Goal: Book appointment/travel/reservation

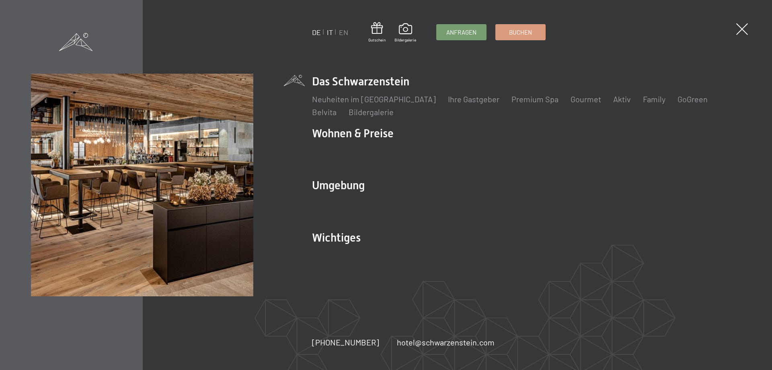
click at [330, 32] on link "IT" at bounding box center [330, 32] width 6 height 9
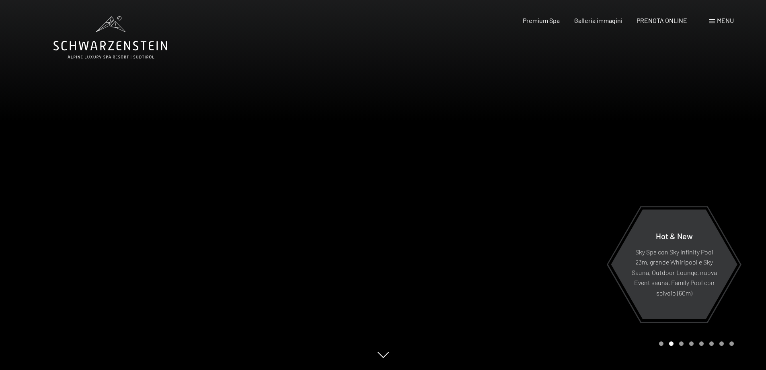
click at [713, 21] on span at bounding box center [712, 21] width 6 height 4
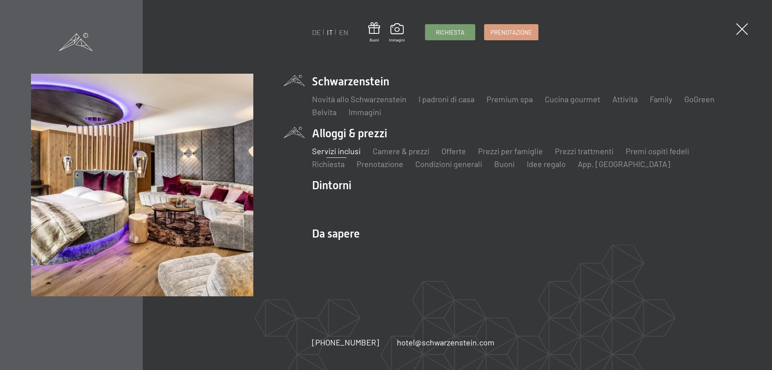
click at [337, 152] on link "Servizi inclusi" at bounding box center [336, 151] width 49 height 10
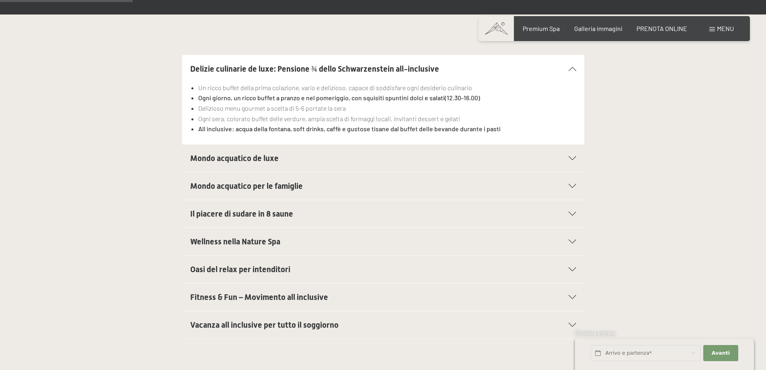
scroll to position [281, 0]
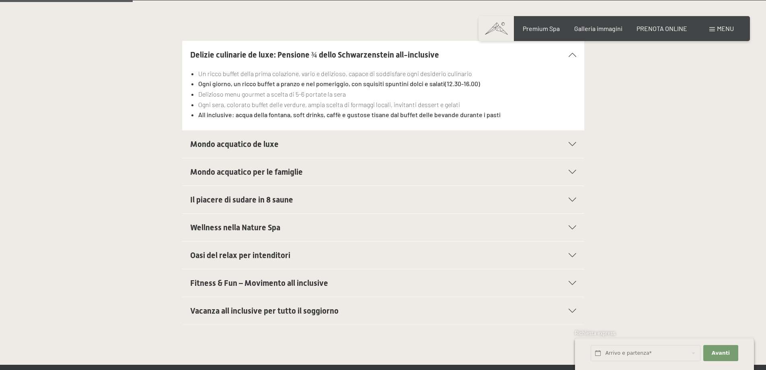
click at [571, 146] on icon at bounding box center [573, 144] width 8 height 4
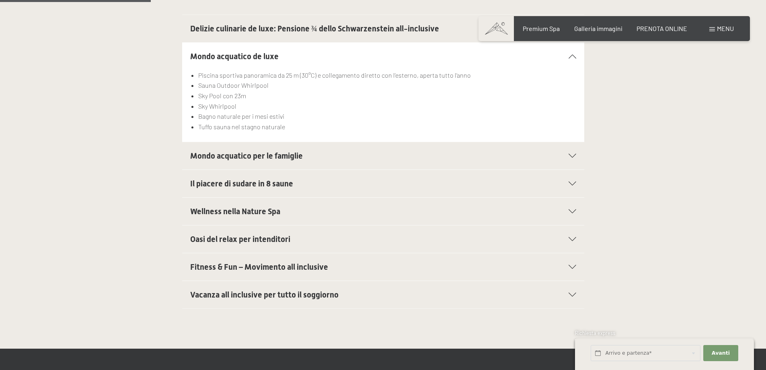
scroll to position [322, 0]
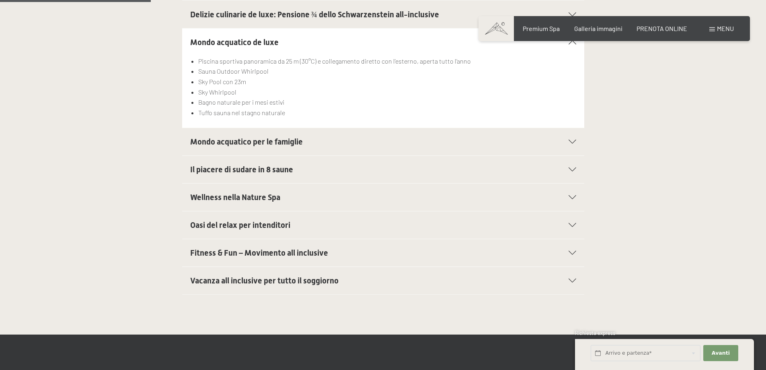
click at [566, 140] on div at bounding box center [567, 142] width 18 height 4
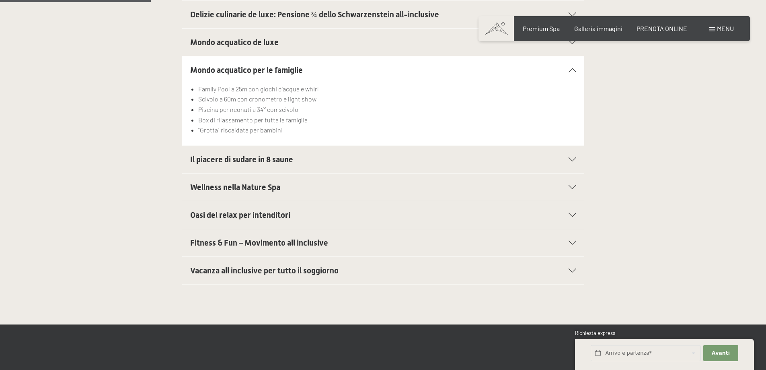
click at [569, 159] on icon at bounding box center [573, 159] width 8 height 4
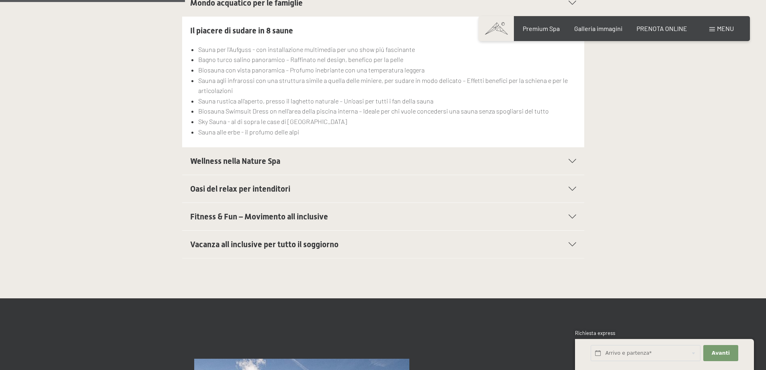
scroll to position [402, 0]
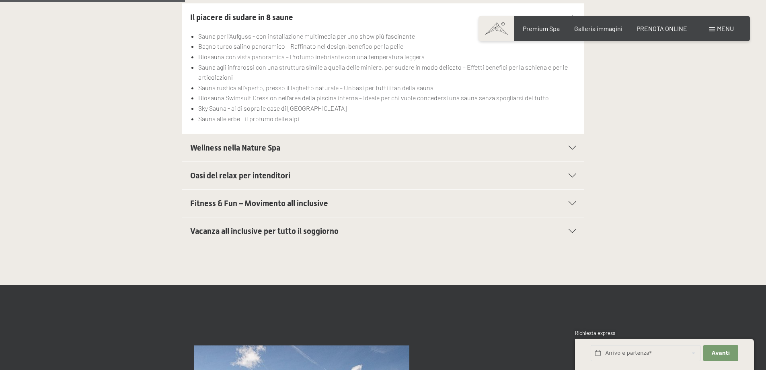
click at [566, 148] on div at bounding box center [567, 148] width 18 height 4
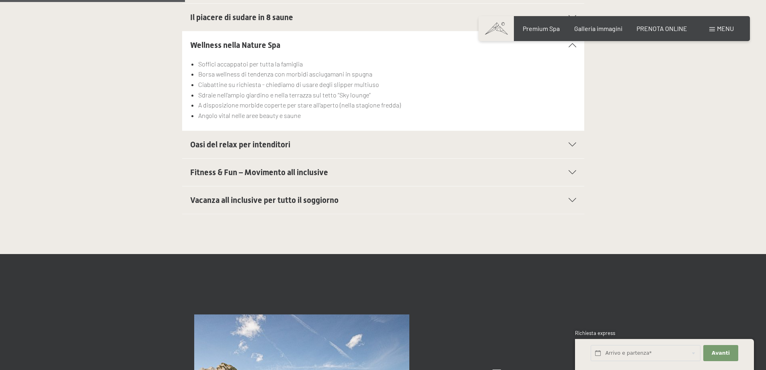
click at [573, 146] on icon at bounding box center [573, 144] width 8 height 4
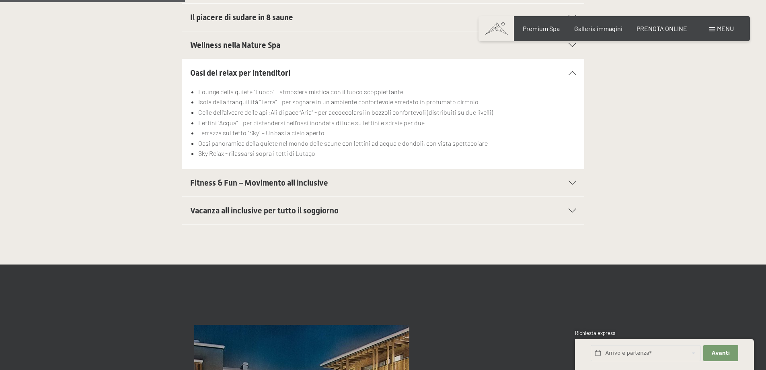
click at [572, 185] on div "Fitness & Fun – Movimento all inclusive" at bounding box center [383, 182] width 386 height 27
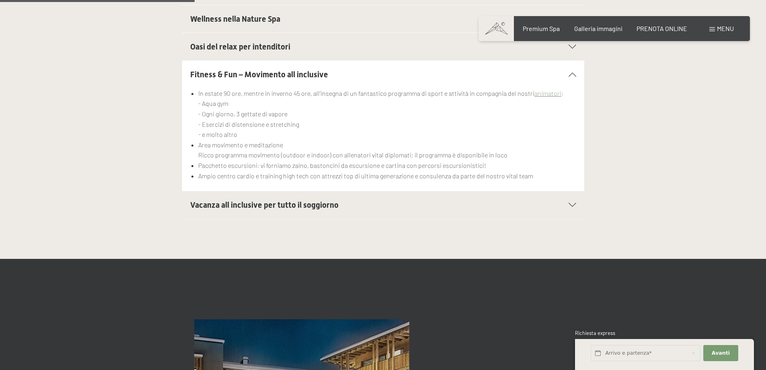
scroll to position [442, 0]
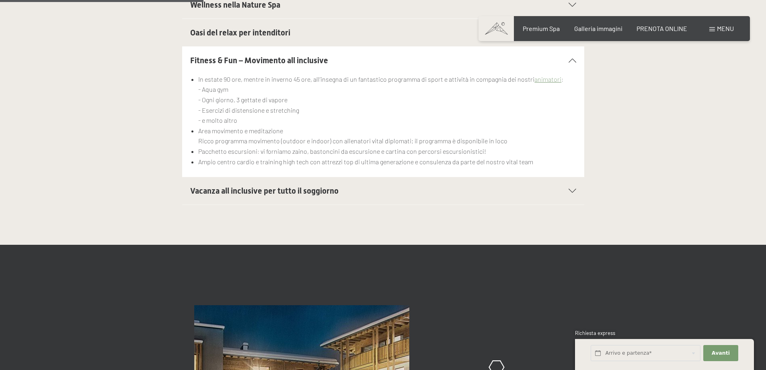
click at [574, 187] on div "Vacanza all inclusive per tutto il soggiorno" at bounding box center [383, 190] width 386 height 27
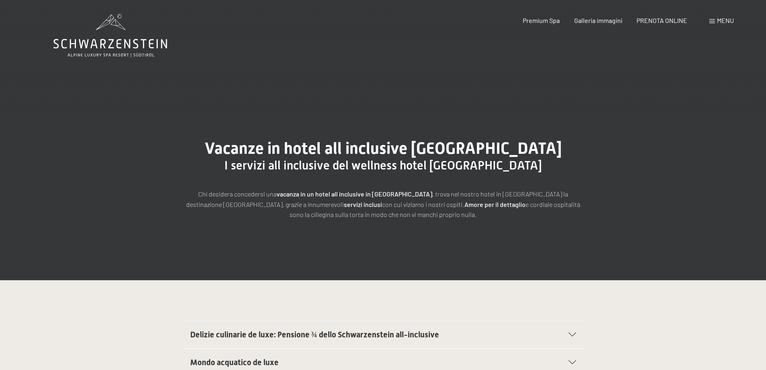
scroll to position [0, 0]
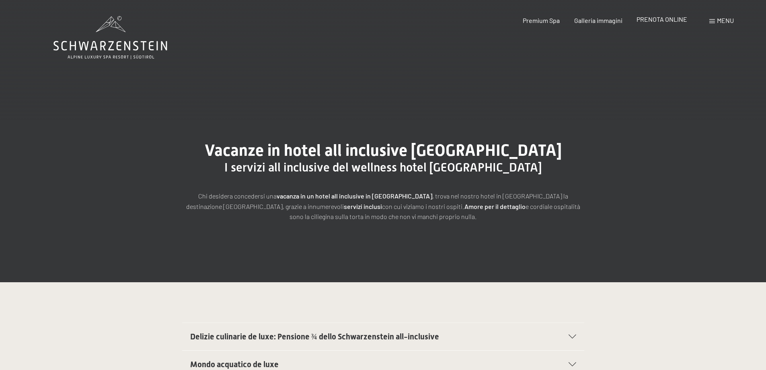
click at [659, 20] on span "PRENOTA ONLINE" at bounding box center [661, 19] width 51 height 8
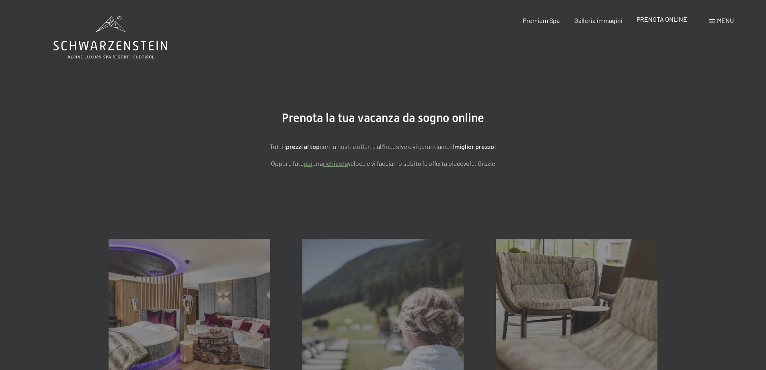
click at [657, 20] on span "PRENOTA ONLINE" at bounding box center [661, 19] width 51 height 8
click at [657, 20] on span "PRENOTA ONLINE" at bounding box center [661, 20] width 51 height 8
click at [92, 27] on icon at bounding box center [110, 37] width 114 height 43
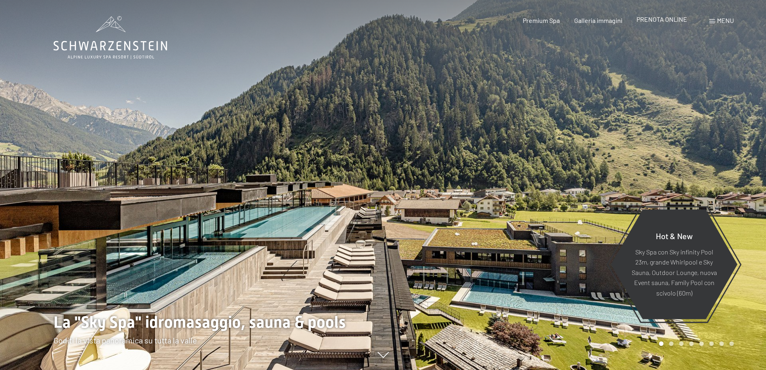
click at [651, 21] on span "PRENOTA ONLINE" at bounding box center [661, 19] width 51 height 8
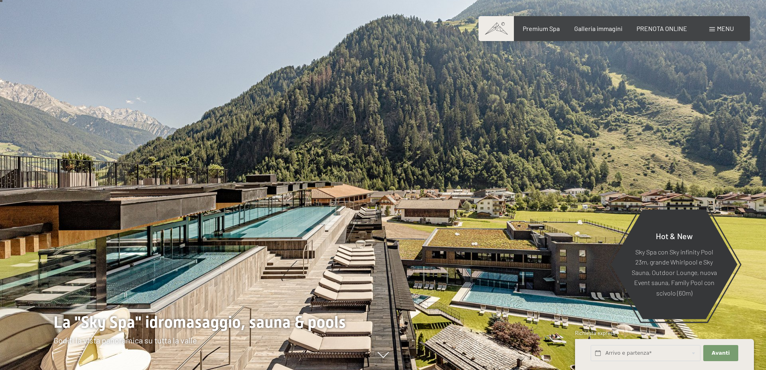
scroll to position [142, 0]
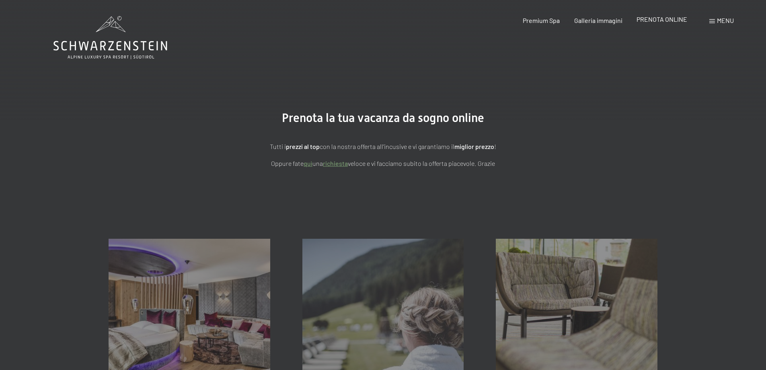
click at [655, 21] on span "PRENOTA ONLINE" at bounding box center [661, 19] width 51 height 8
click at [310, 164] on link "quì" at bounding box center [308, 163] width 9 height 8
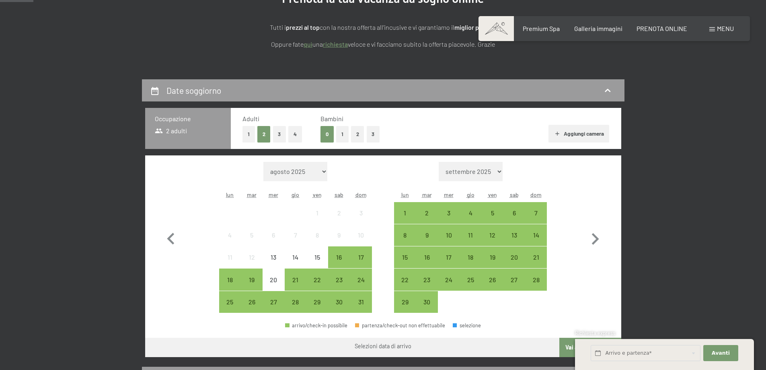
scroll to position [121, 0]
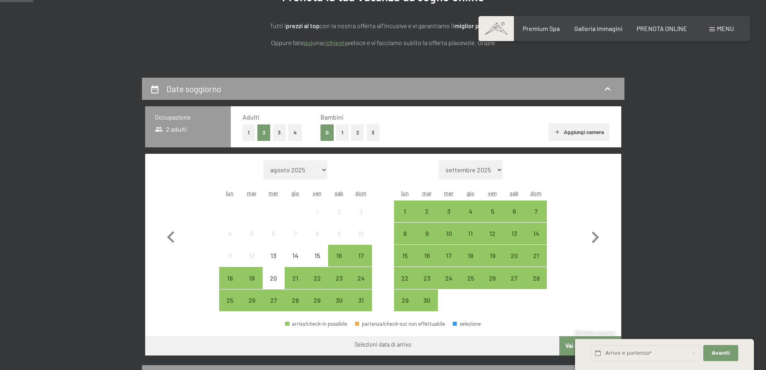
click at [248, 134] on button "1" at bounding box center [248, 132] width 12 height 16
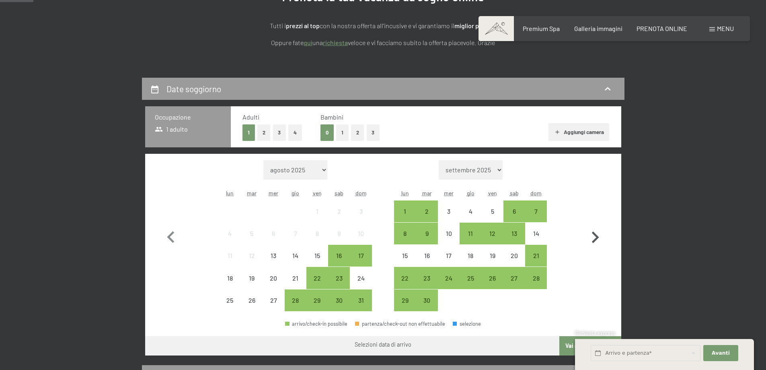
click at [594, 234] on icon "button" at bounding box center [595, 237] width 7 height 12
select select "2025-09-01"
select select "2025-10-01"
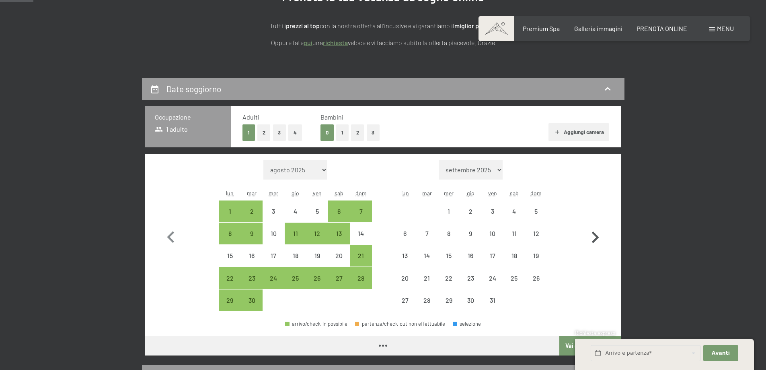
select select "2025-09-01"
select select "2025-10-01"
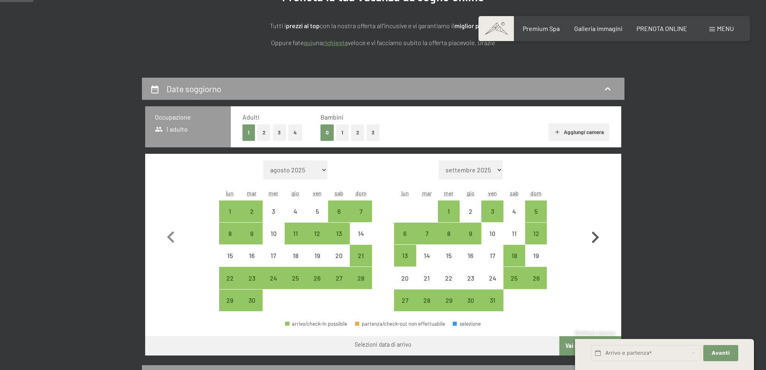
click at [594, 234] on icon "button" at bounding box center [595, 237] width 7 height 12
select select "[DATE]"
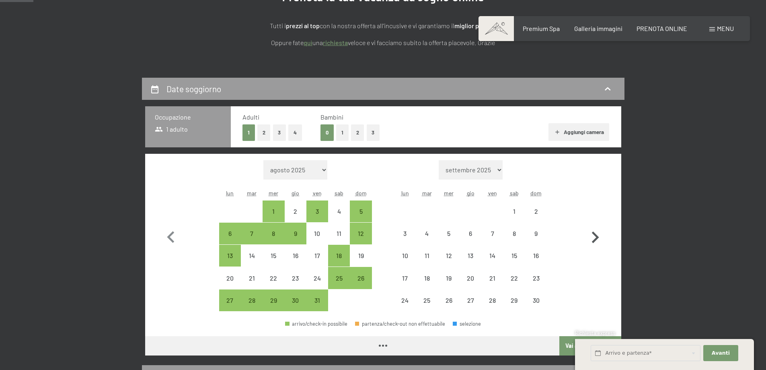
select select "[DATE]"
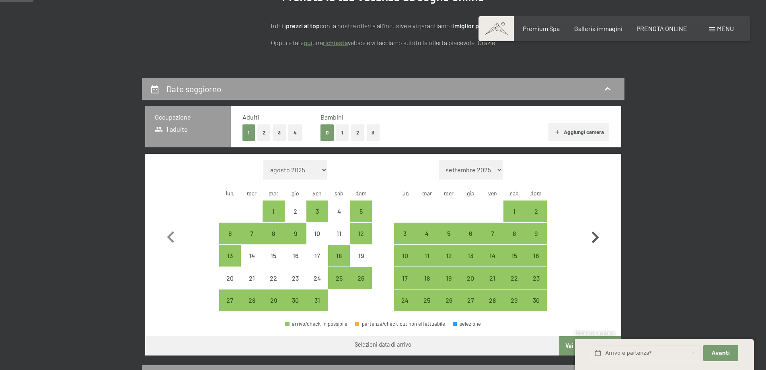
click at [594, 234] on icon "button" at bounding box center [595, 237] width 7 height 12
select select "[DATE]"
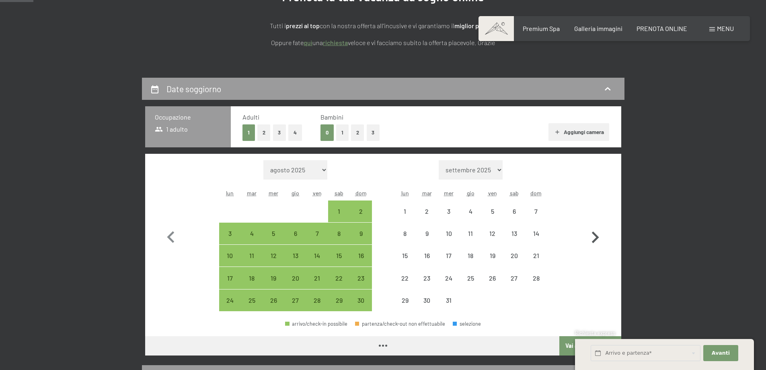
select select "[DATE]"
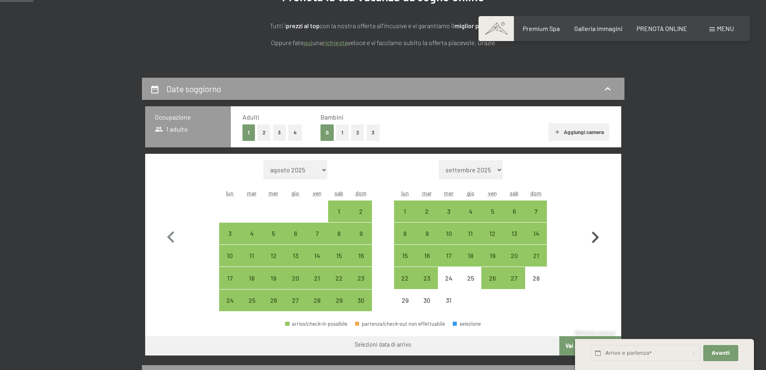
click at [594, 234] on icon "button" at bounding box center [595, 237] width 7 height 12
select select "[DATE]"
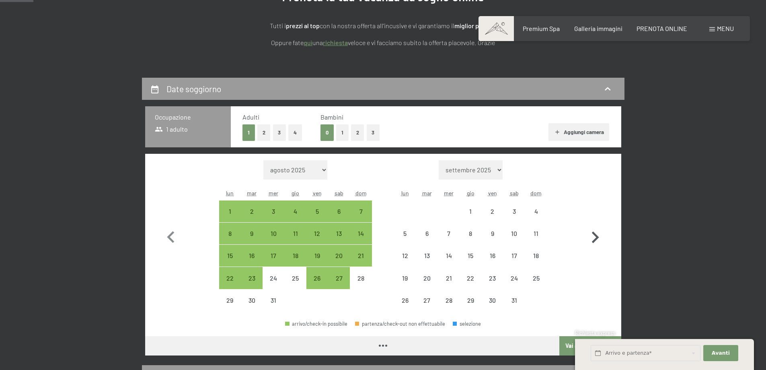
select select "[DATE]"
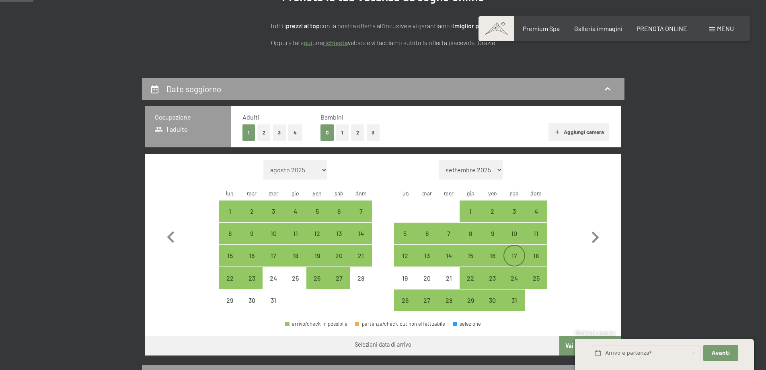
click at [518, 257] on div "17" at bounding box center [514, 262] width 20 height 20
select select "[DATE]"
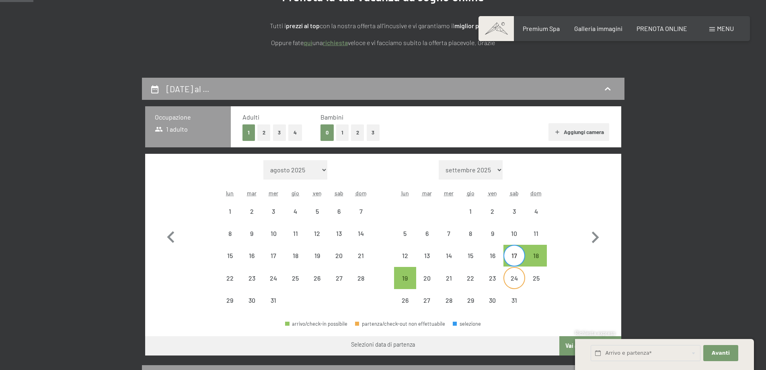
click at [513, 275] on div "24" at bounding box center [514, 285] width 20 height 20
select select "[DATE]"
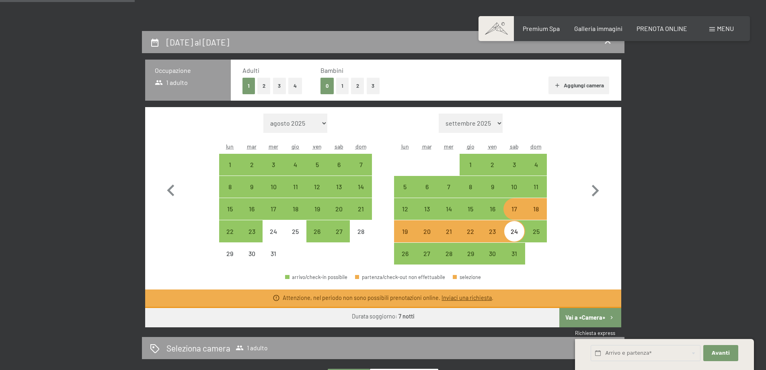
scroll to position [161, 0]
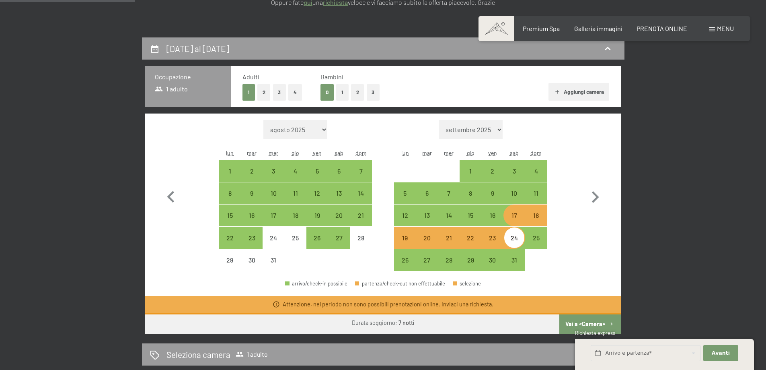
click at [540, 219] on div "18" at bounding box center [536, 222] width 20 height 20
select select "[DATE]"
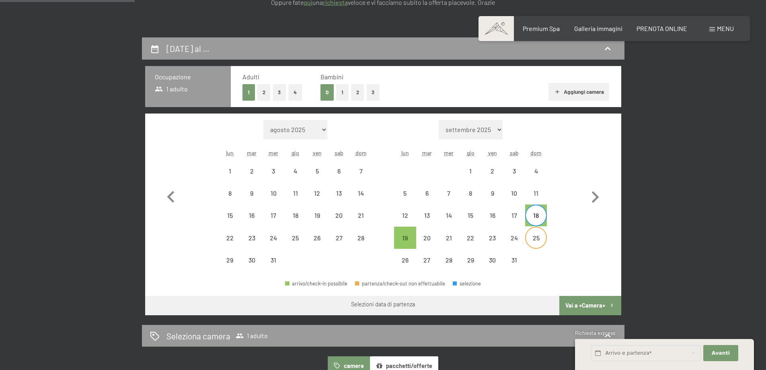
click at [534, 238] on div "25" at bounding box center [536, 244] width 20 height 20
select select "[DATE]"
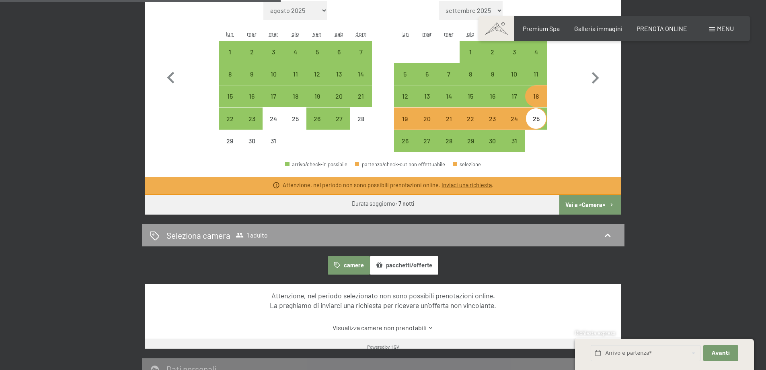
scroll to position [241, 0]
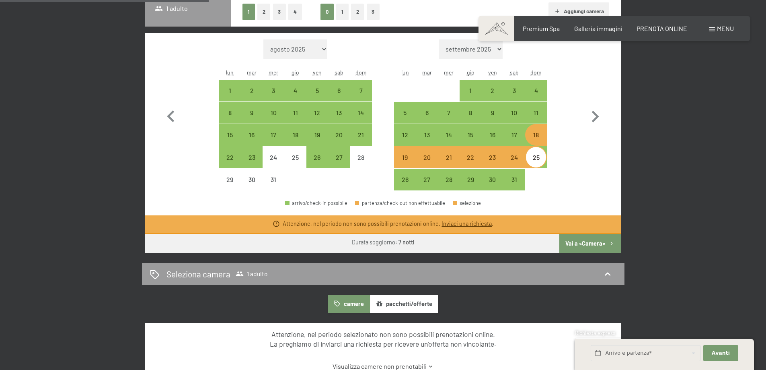
click at [572, 238] on button "Vai a «Camera»" at bounding box center [590, 243] width 62 height 19
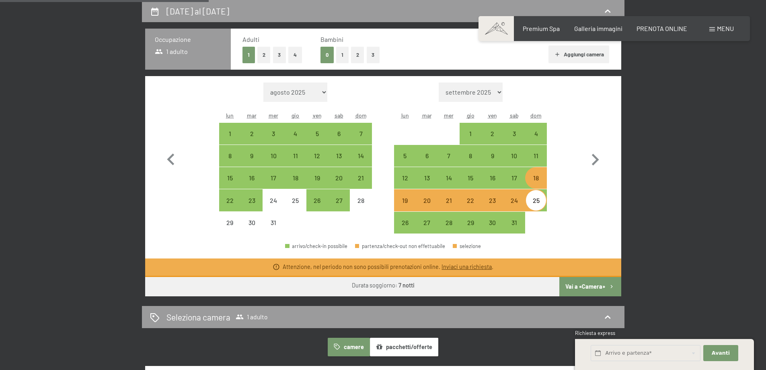
select select "[DATE]"
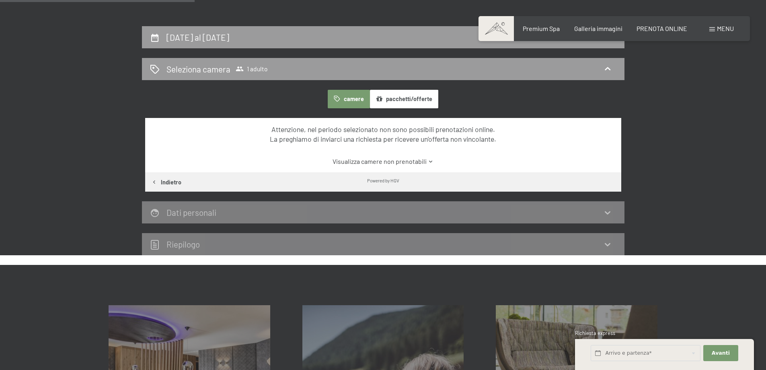
scroll to position [158, 0]
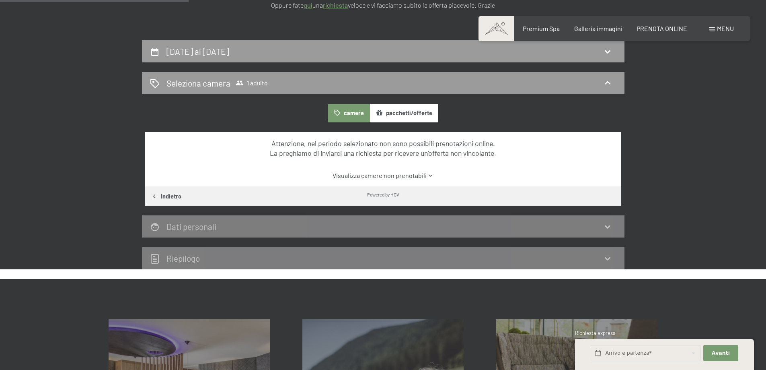
click at [390, 180] on link "Visualizza camere non prenotabili" at bounding box center [383, 175] width 448 height 9
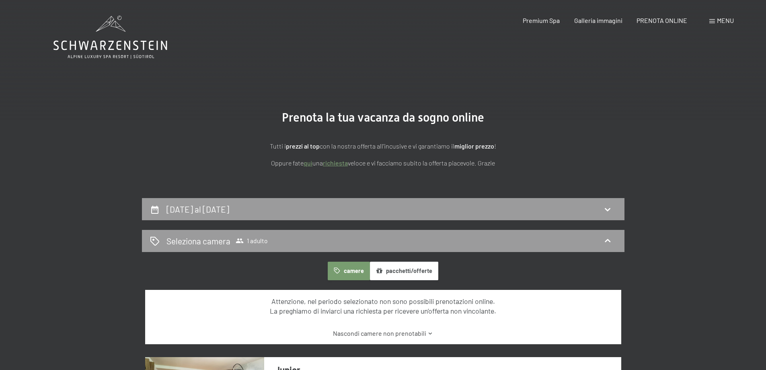
scroll to position [0, 0]
click at [654, 20] on span "PRENOTA ONLINE" at bounding box center [661, 19] width 51 height 8
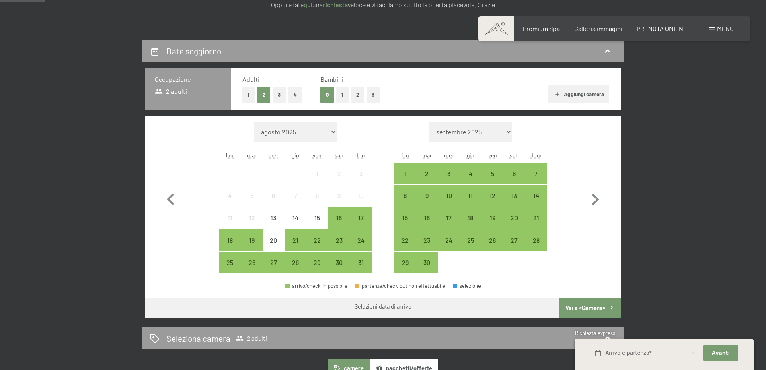
scroll to position [161, 0]
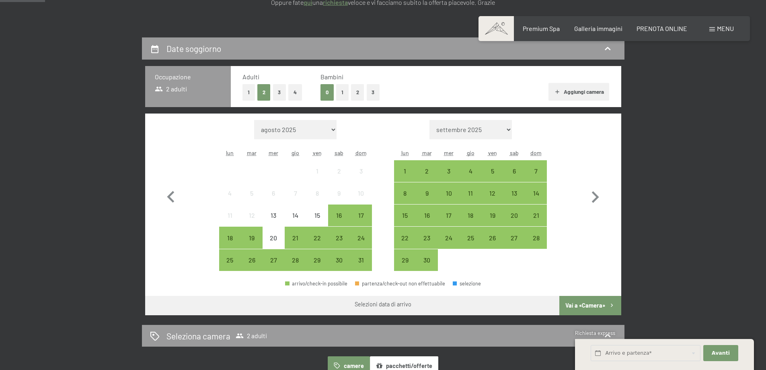
click at [251, 91] on button "1" at bounding box center [248, 92] width 12 height 16
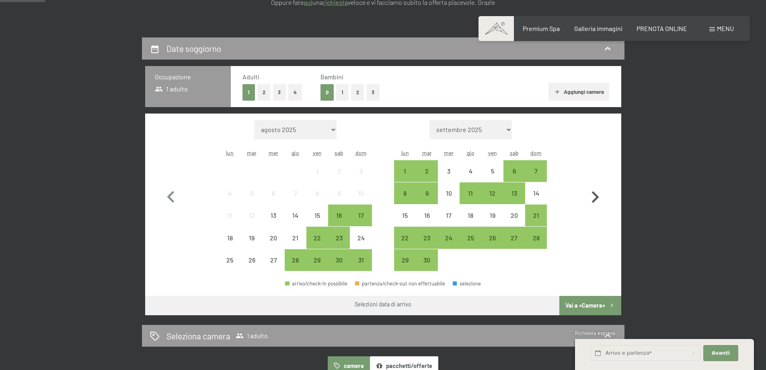
click at [590, 192] on icon "button" at bounding box center [594, 196] width 23 height 23
select select "[DATE]"
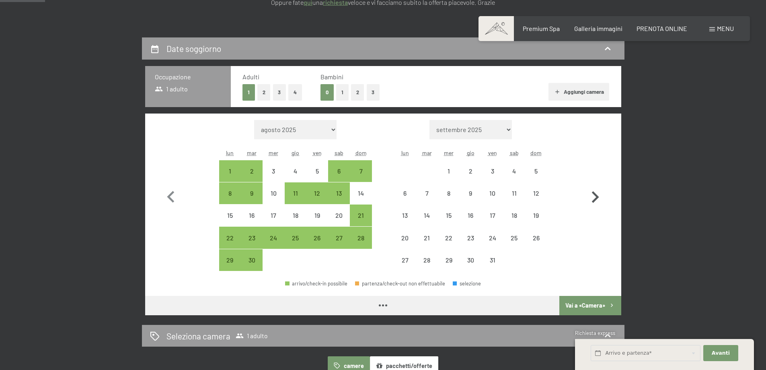
click at [592, 193] on icon "button" at bounding box center [594, 196] width 23 height 23
select select "[DATE]"
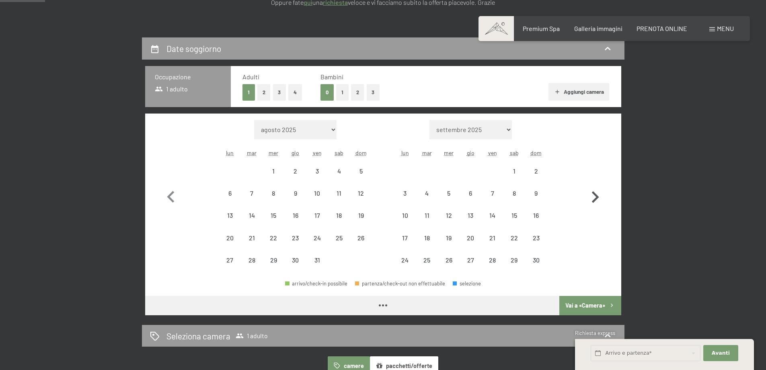
click at [592, 193] on icon "button" at bounding box center [594, 196] width 23 height 23
select select "[DATE]"
click at [592, 193] on icon "button" at bounding box center [594, 196] width 23 height 23
select select "[DATE]"
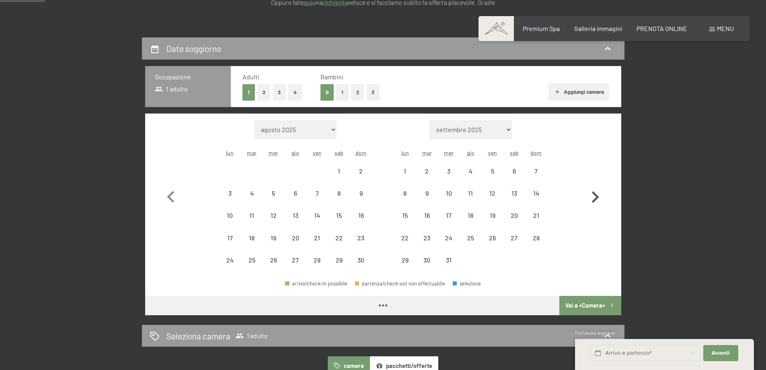
select select "[DATE]"
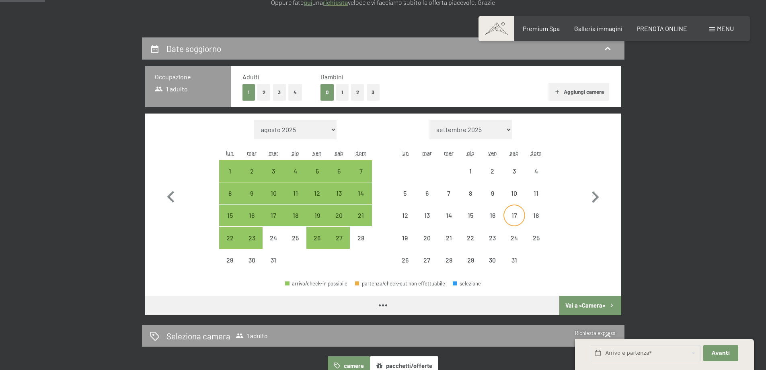
select select "[DATE]"
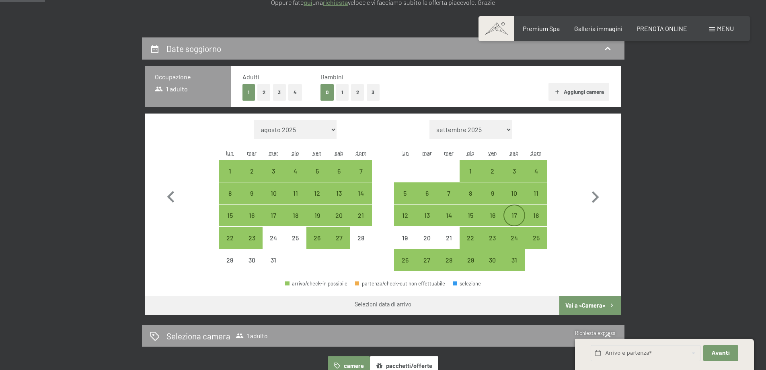
click at [514, 215] on div "17" at bounding box center [514, 222] width 20 height 20
select select "[DATE]"
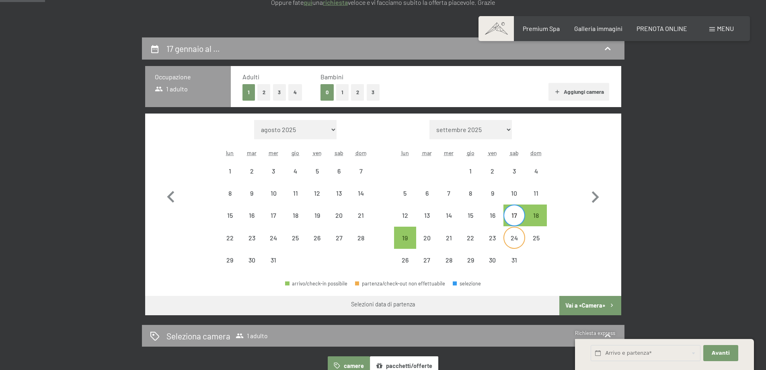
click at [513, 232] on div "24" at bounding box center [514, 237] width 20 height 20
select select "[DATE]"
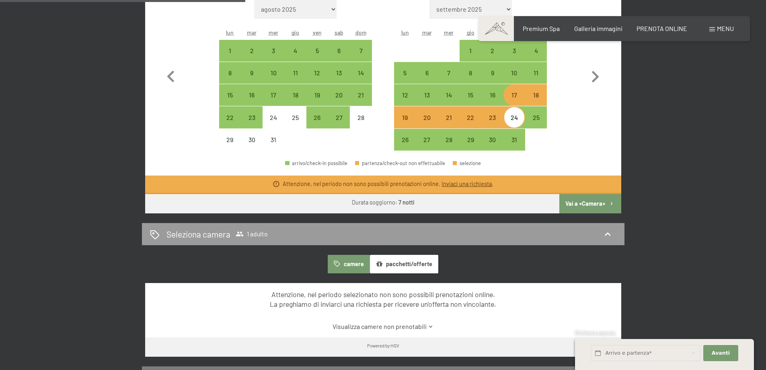
scroll to position [281, 0]
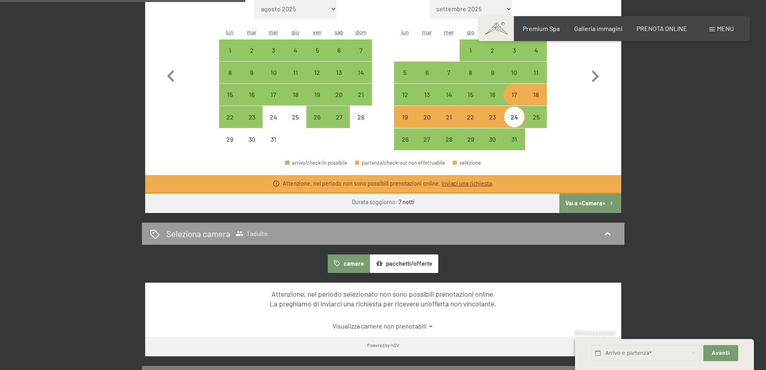
click at [445, 184] on link "Inviaci una richiesta" at bounding box center [466, 183] width 50 height 7
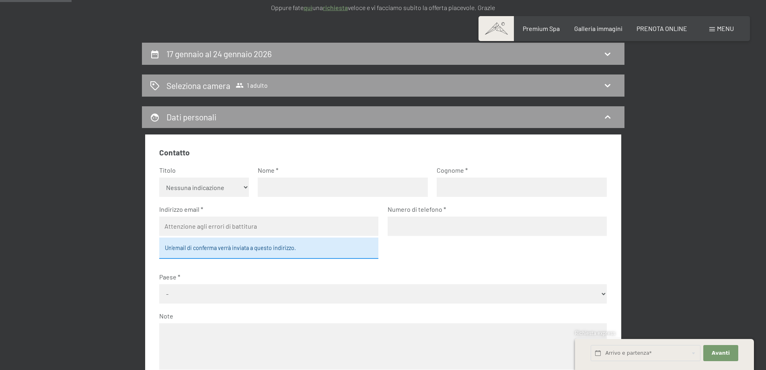
scroll to position [78, 0]
